Goal: Find specific page/section: Find specific page/section

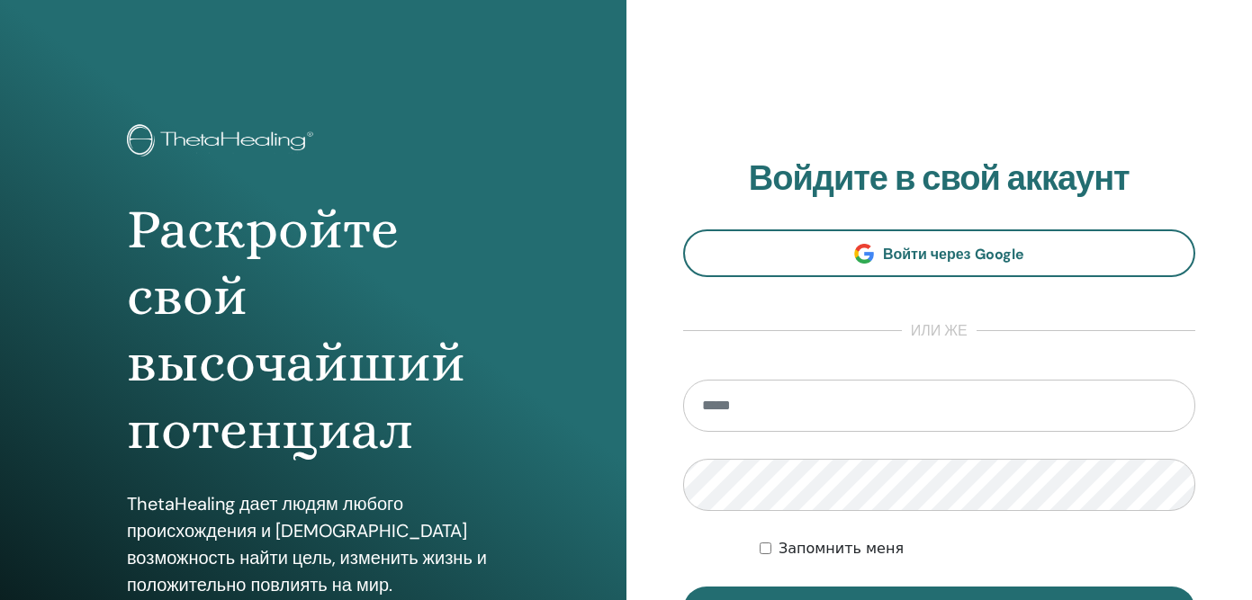
type input "**********"
click at [683, 587] on button "Вход" at bounding box center [939, 610] width 513 height 47
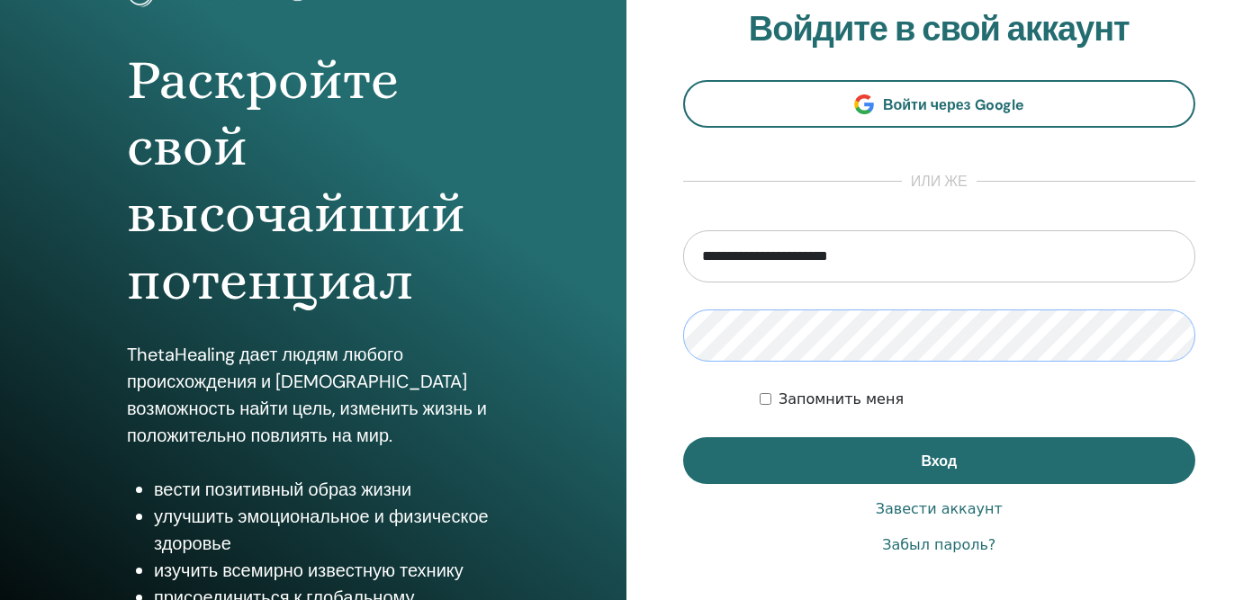
scroll to position [156, 0]
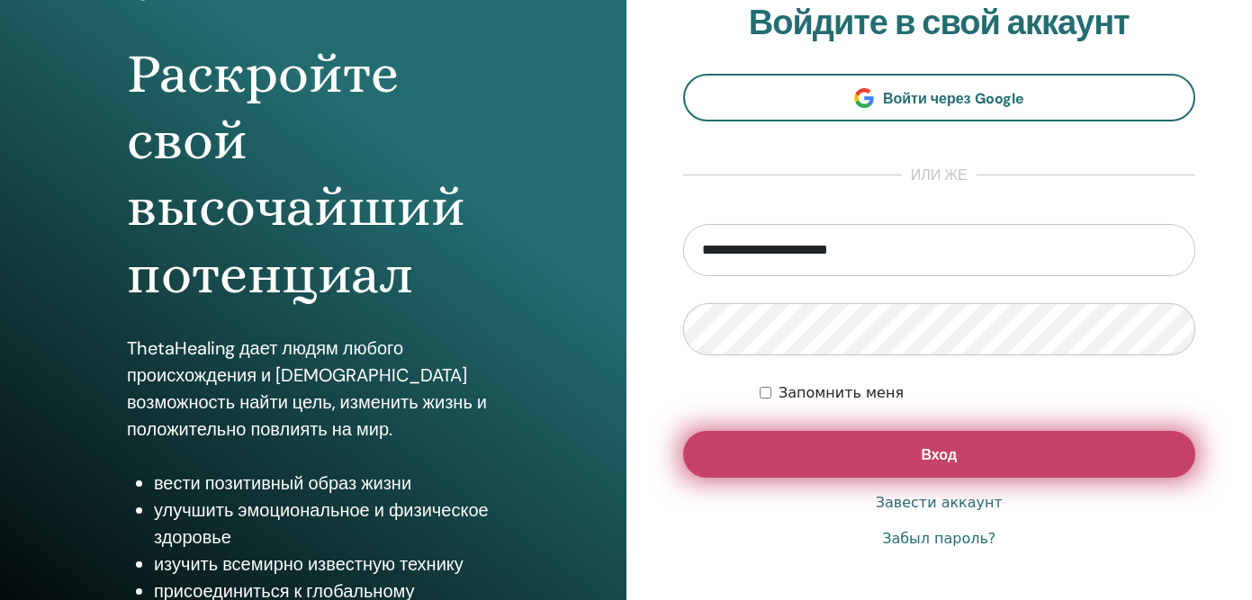
click at [850, 463] on button "Вход" at bounding box center [939, 454] width 513 height 47
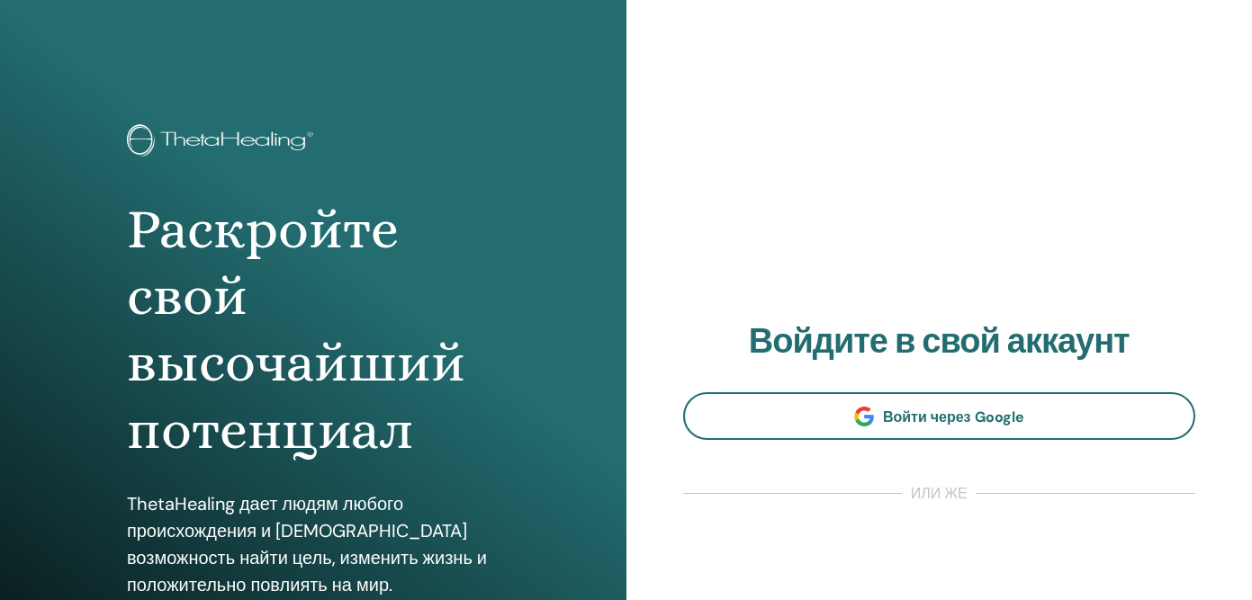
scroll to position [156, 0]
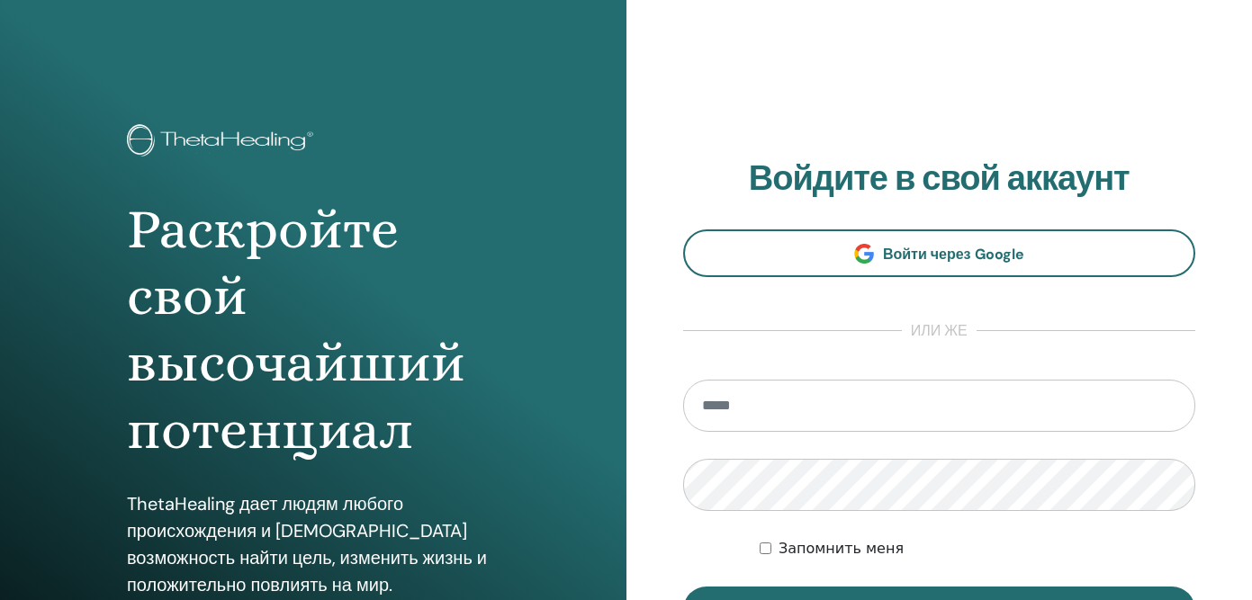
type input "*"
type input "**********"
click at [683, 587] on button "Вход" at bounding box center [939, 610] width 513 height 47
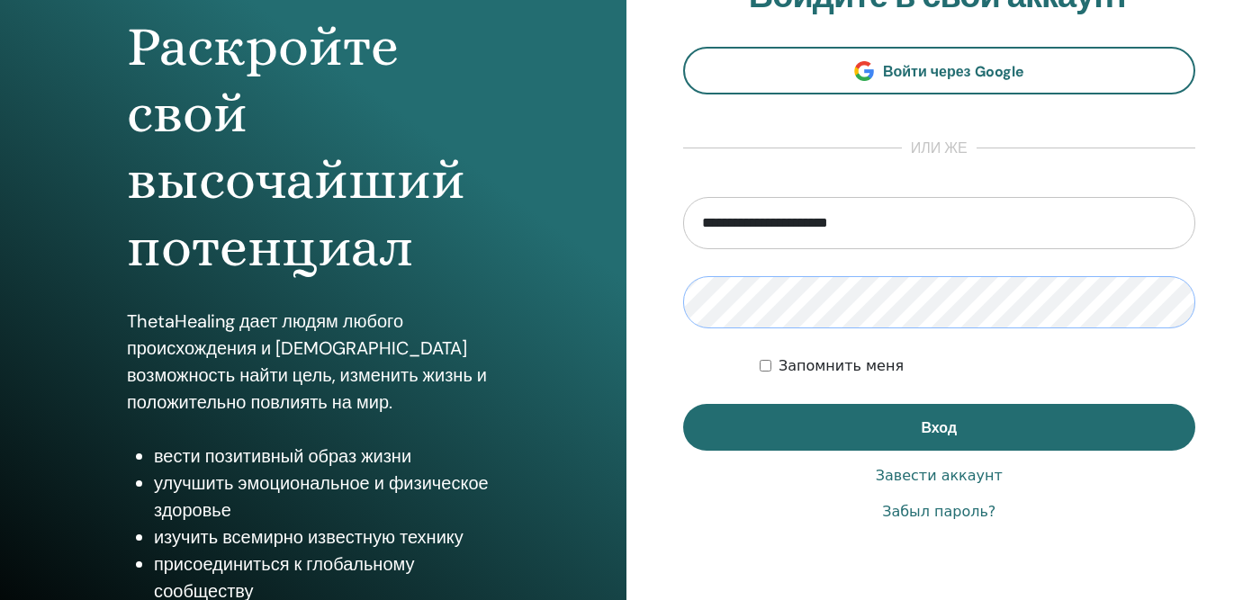
scroll to position [185, 0]
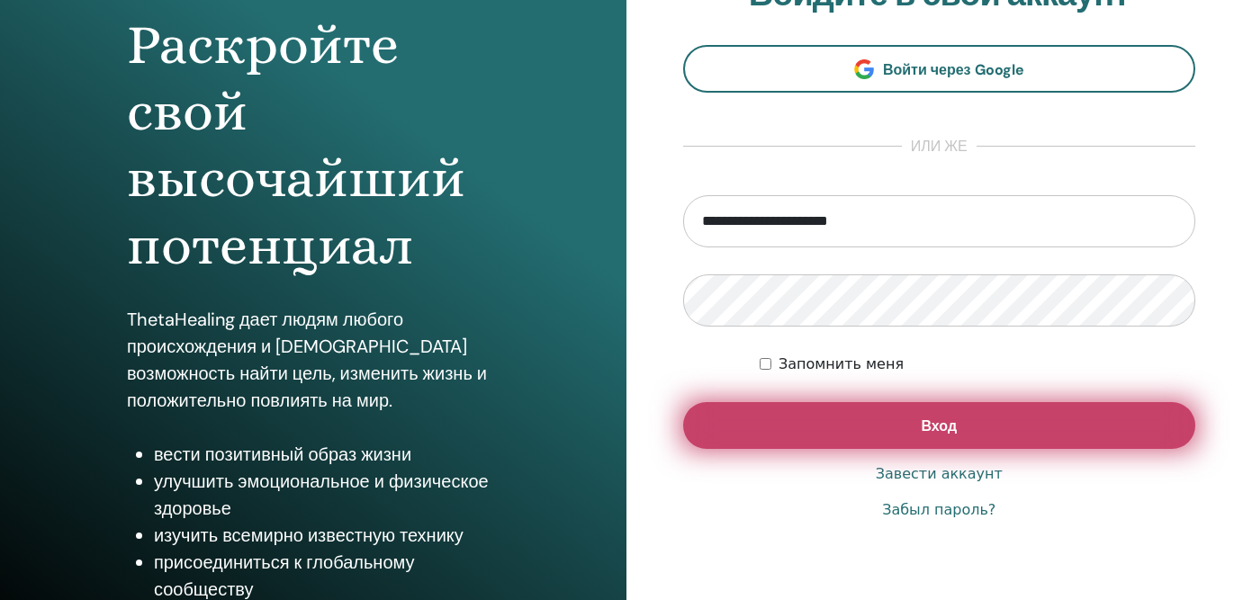
click at [950, 424] on span "Вход" at bounding box center [939, 426] width 36 height 19
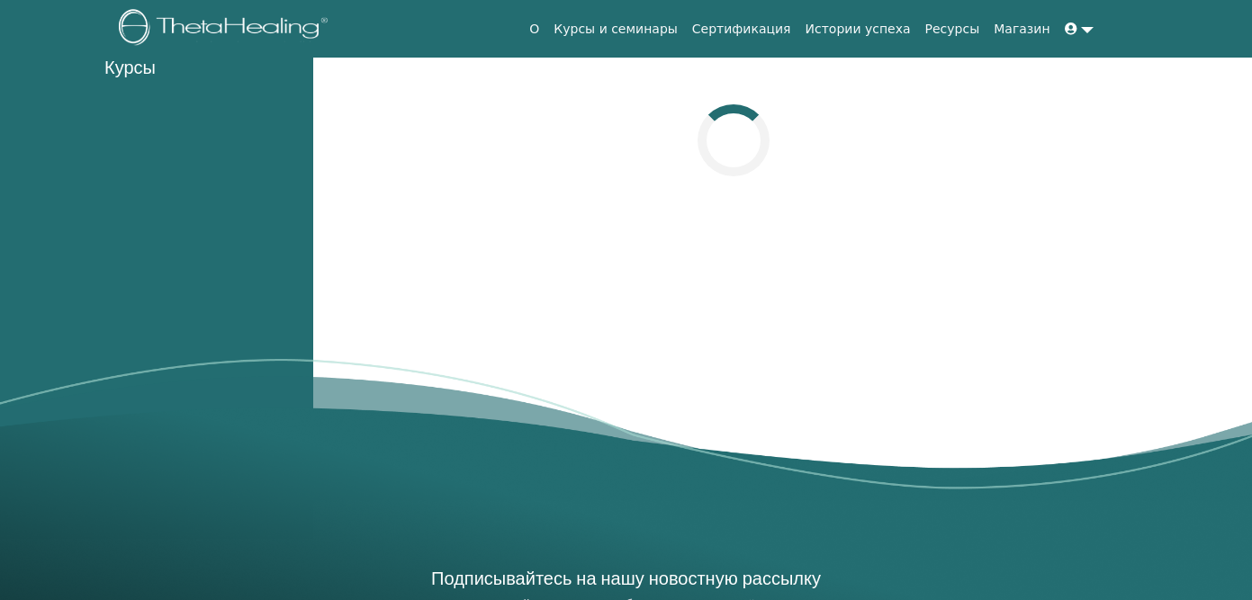
scroll to position [219, 0]
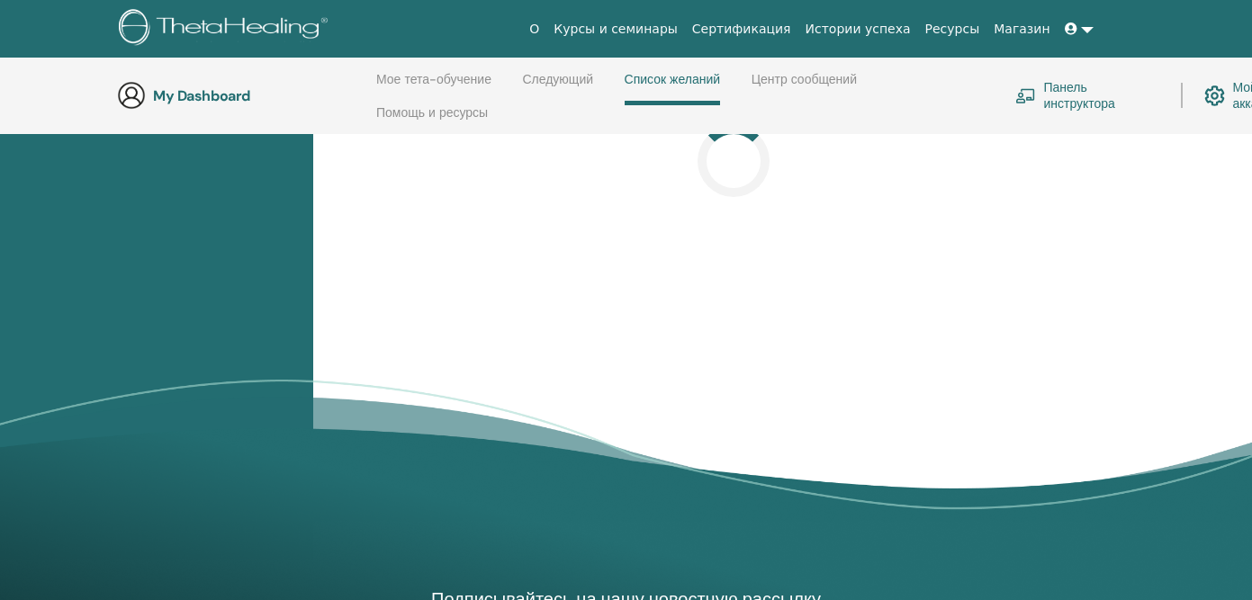
scroll to position [266, 0]
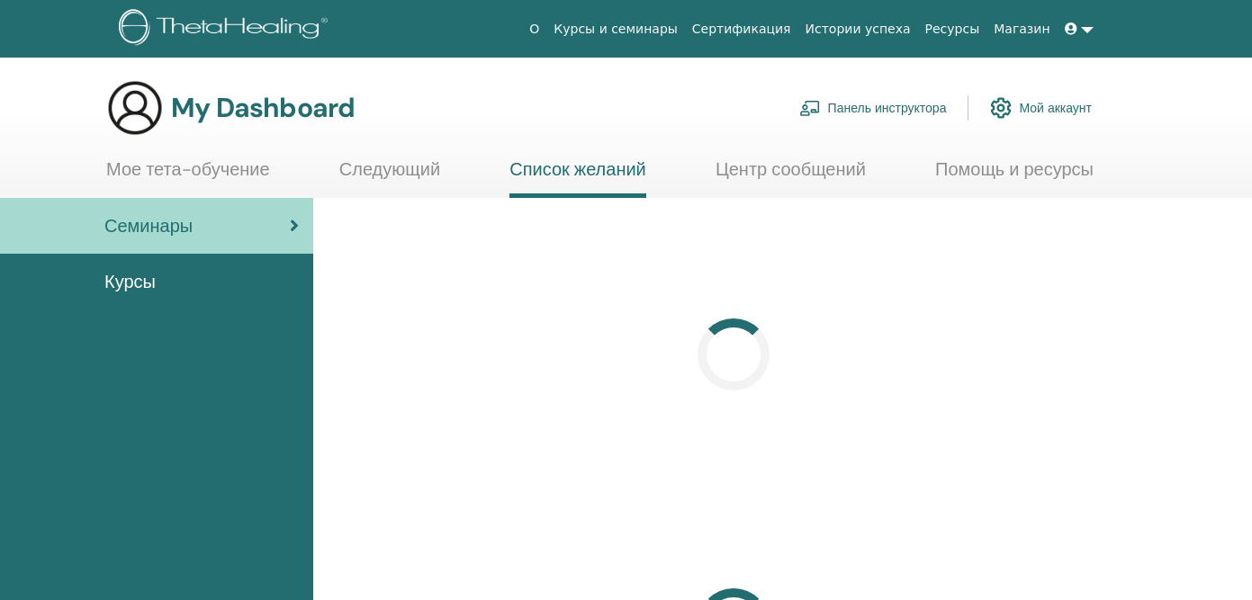
click at [139, 233] on span "Семинары" at bounding box center [148, 225] width 88 height 27
click at [140, 233] on span "Семинары" at bounding box center [148, 225] width 88 height 27
click at [936, 327] on div at bounding box center [734, 355] width 777 height 270
click at [404, 162] on link "Следующий" at bounding box center [389, 175] width 101 height 35
click at [398, 172] on link "Следующий" at bounding box center [389, 175] width 101 height 35
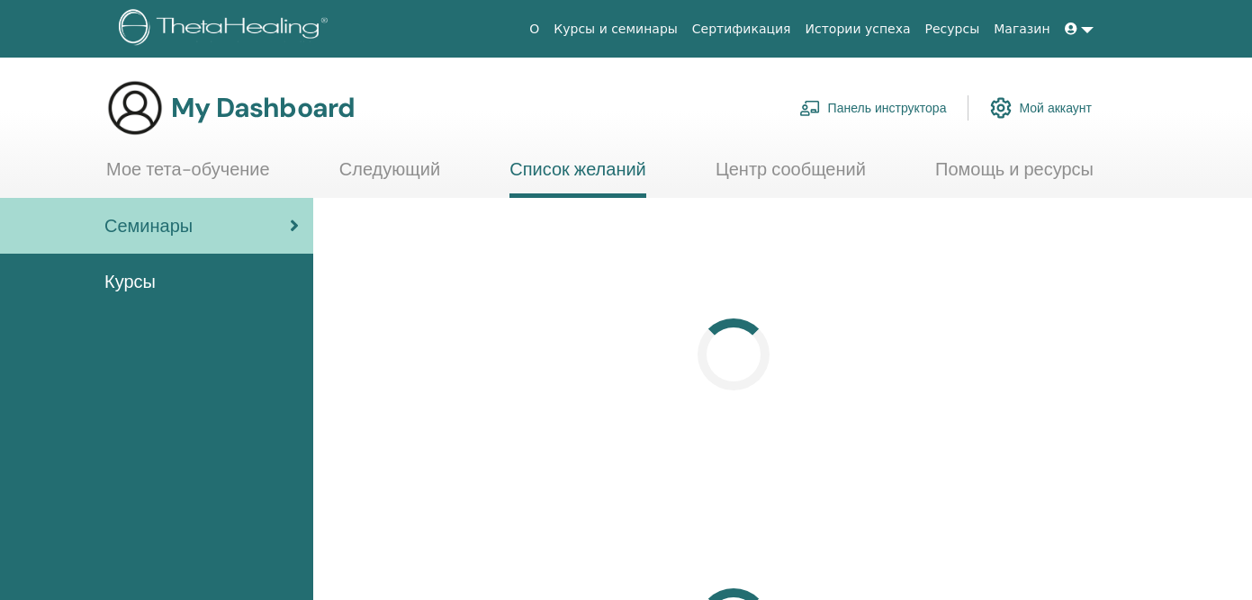
click at [572, 176] on link "Список желаний" at bounding box center [577, 178] width 137 height 40
click at [1148, 424] on div at bounding box center [782, 475] width 939 height 555
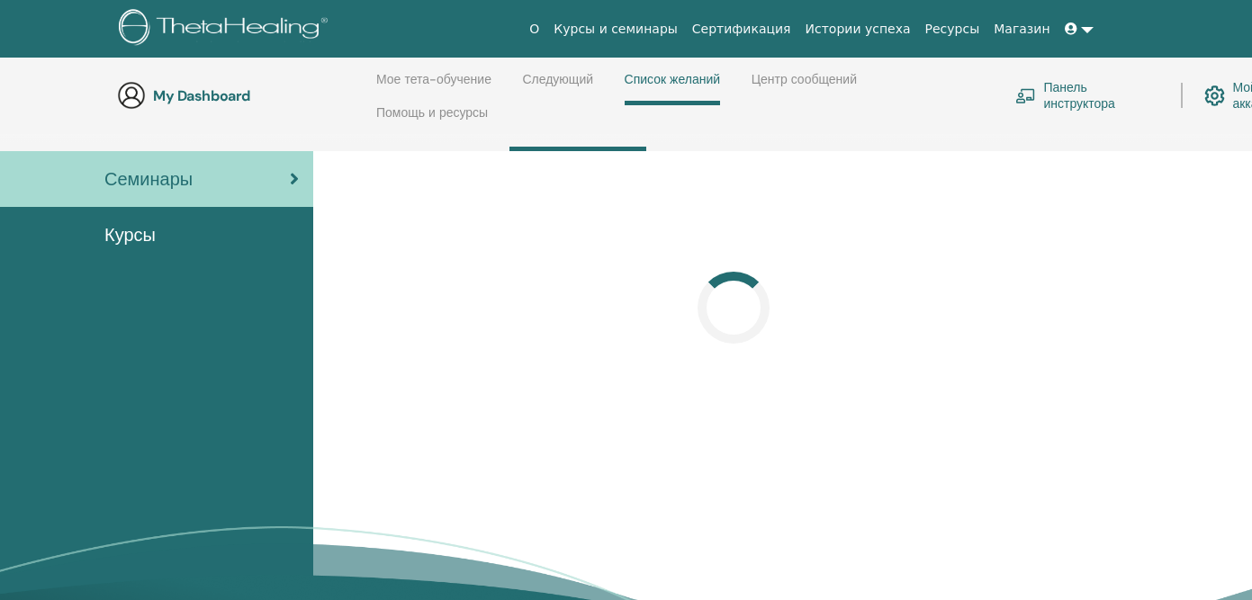
scroll to position [230, 0]
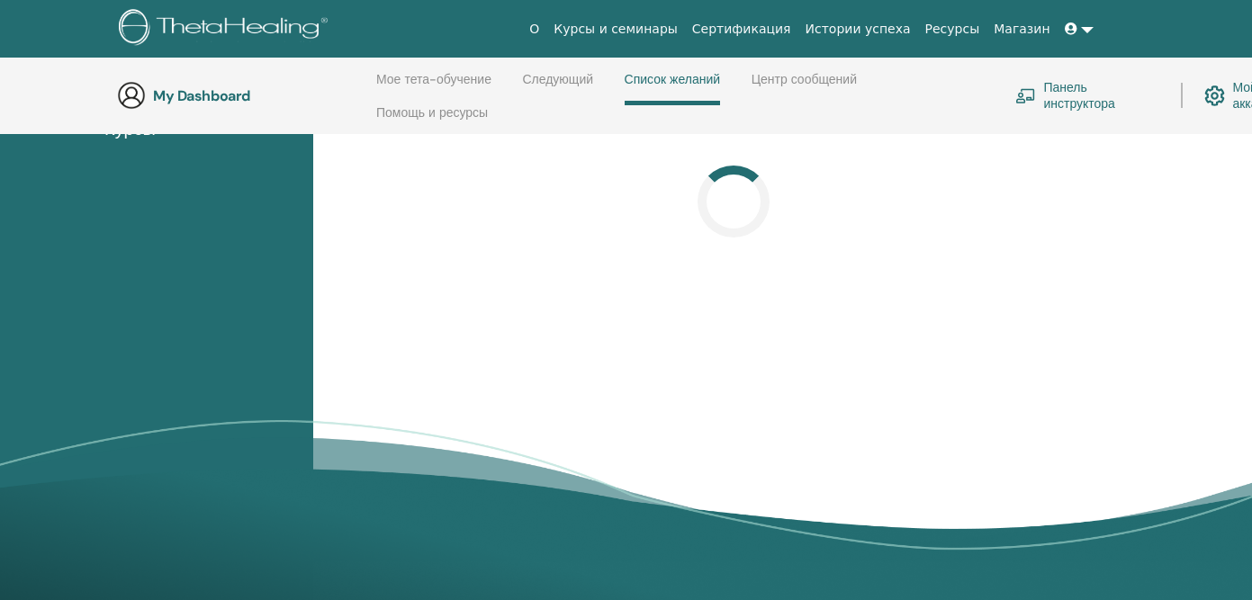
click at [968, 404] on div at bounding box center [782, 322] width 939 height 555
